Goal: Navigation & Orientation: Find specific page/section

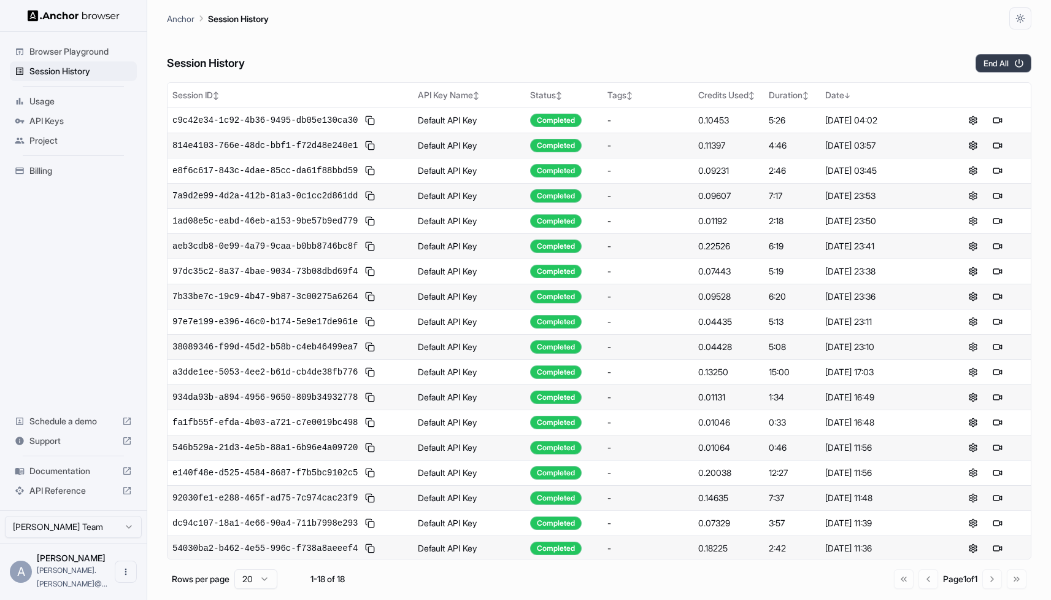
click at [1000, 66] on button "End All" at bounding box center [1004, 63] width 56 height 18
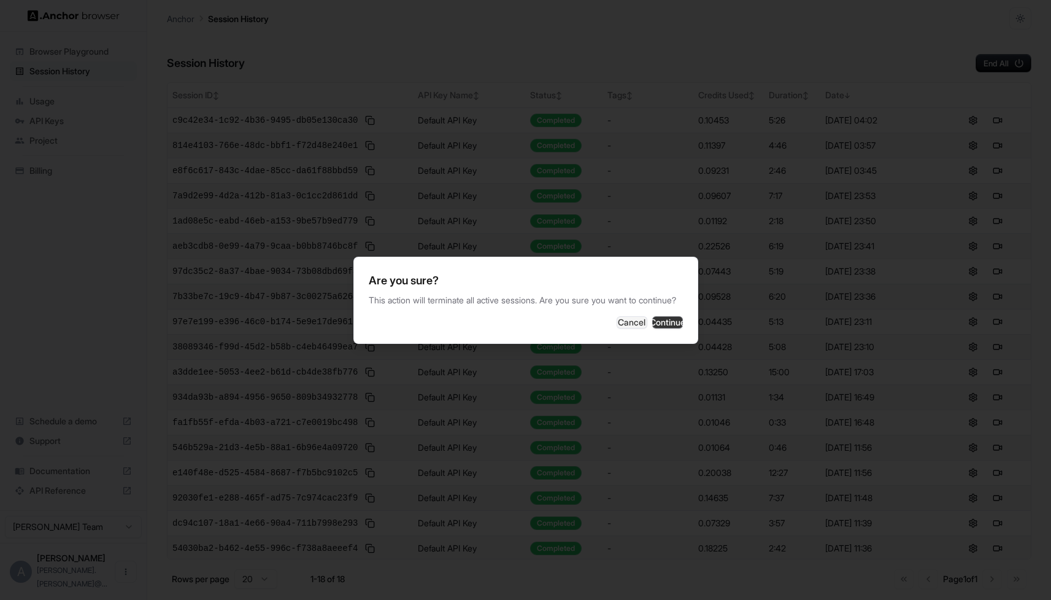
click at [666, 326] on button "Continue" at bounding box center [667, 322] width 31 height 12
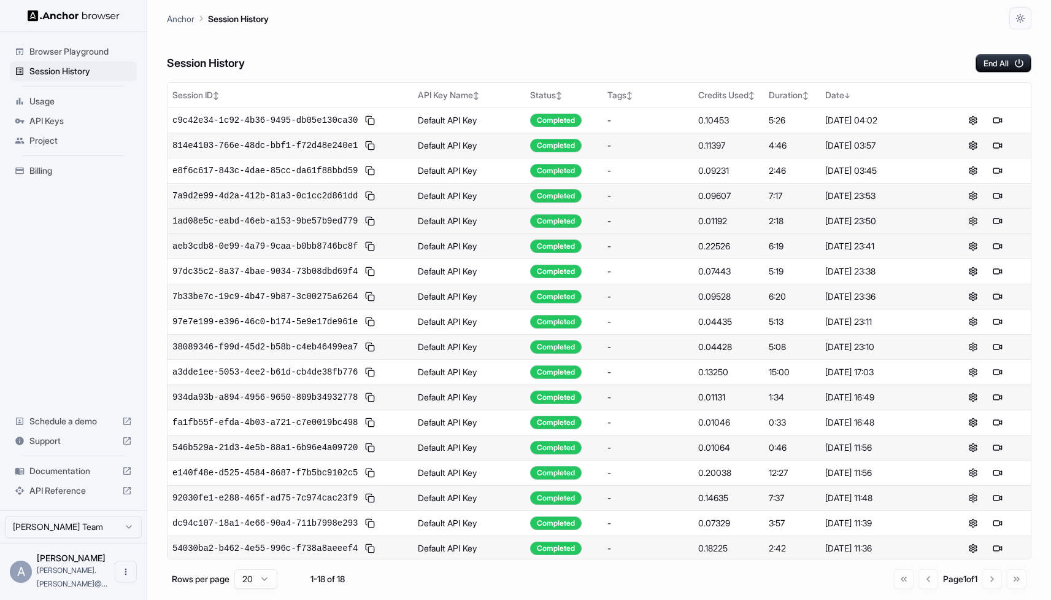
click at [973, 218] on button at bounding box center [973, 221] width 15 height 15
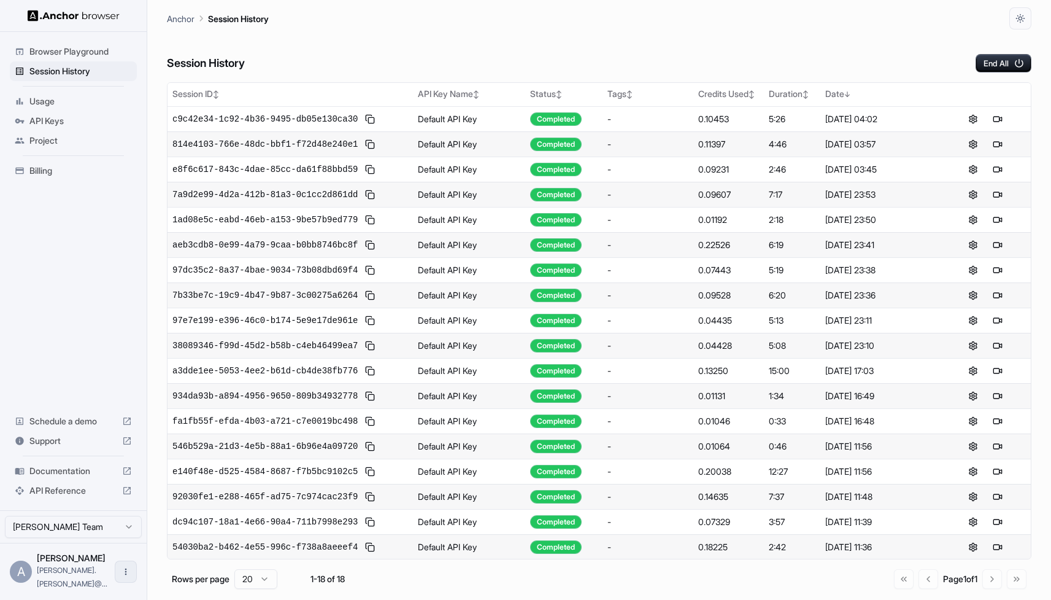
click at [130, 576] on icon "Open menu" at bounding box center [126, 571] width 10 height 10
click at [131, 536] on div at bounding box center [525, 300] width 1051 height 600
click at [127, 539] on html "Browser Playground Session History Usage API Keys Project Billing Schedule a de…" at bounding box center [525, 300] width 1051 height 600
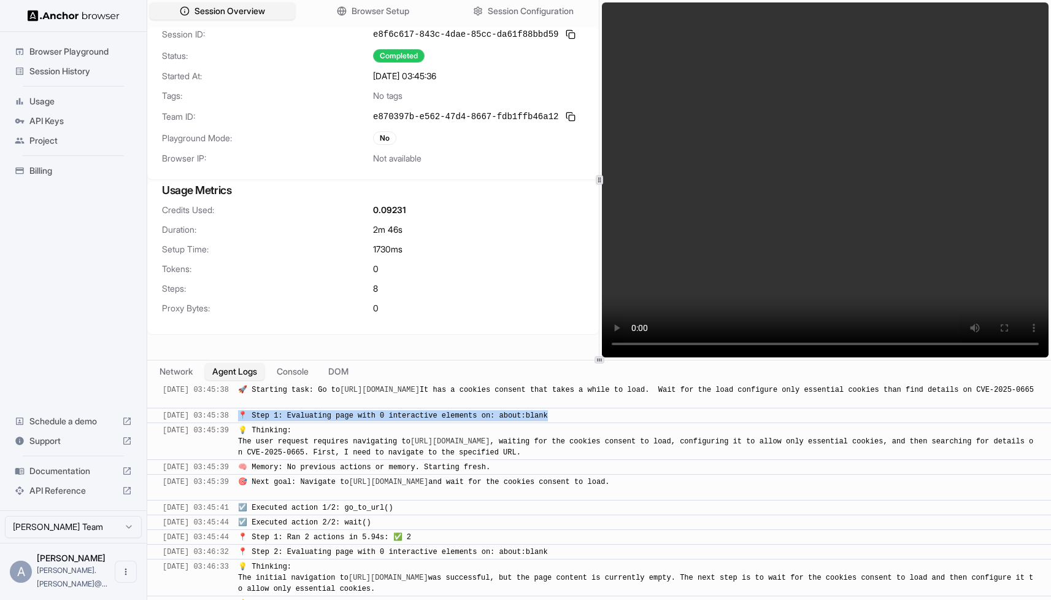
click at [60, 477] on span "Documentation" at bounding box center [73, 471] width 88 height 12
